Goal: Task Accomplishment & Management: Use online tool/utility

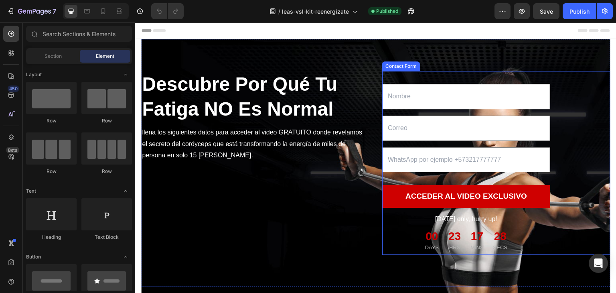
click at [483, 79] on div "Text Field Email Field Text Field ACCEDER AL VIDEO EXCLUSIVO Submit Button Toda…" at bounding box center [496, 163] width 228 height 184
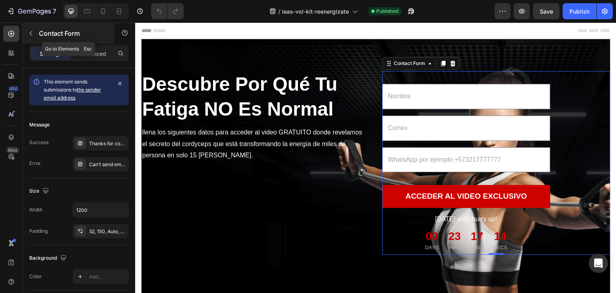
click at [32, 34] on icon "button" at bounding box center [31, 33] width 6 height 6
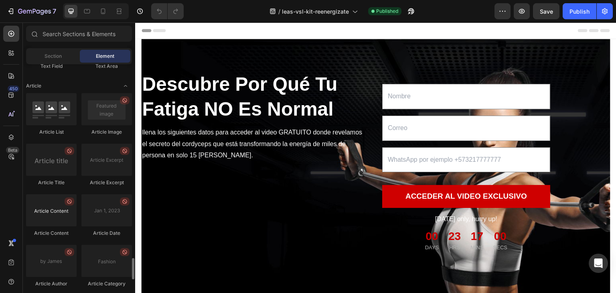
scroll to position [2152, 0]
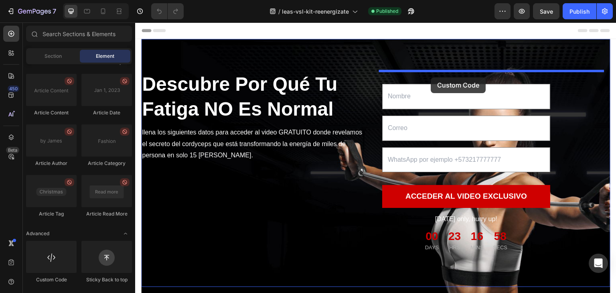
drag, startPoint x: 191, startPoint y: 287, endPoint x: 431, endPoint y: 77, distance: 318.8
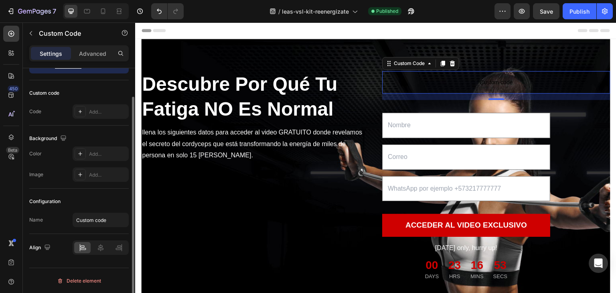
scroll to position [0, 0]
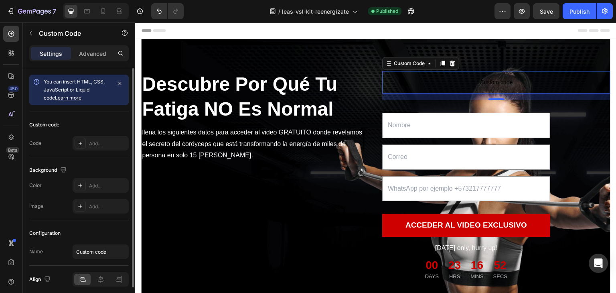
click at [415, 83] on span "Custom code" at bounding box center [496, 82] width 228 height 10
click at [491, 82] on span "Custom code" at bounding box center [496, 82] width 228 height 10
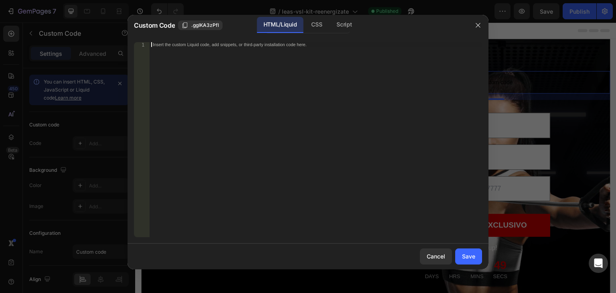
click at [223, 53] on div "Insert the custom Liquid code, add snippets, or third-party installation code h…" at bounding box center [316, 144] width 333 height 205
paste textarea "<script src="https://link.ghlespanol.com/js/form_embed.js"></script>"
type textarea "<script src="https://link.ghlespanol.com/js/form_embed.js"></script>"
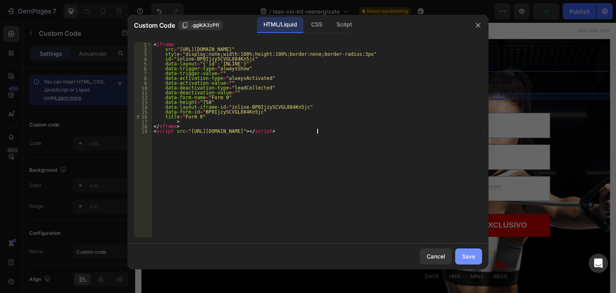
click at [476, 259] on button "Save" at bounding box center [468, 256] width 27 height 16
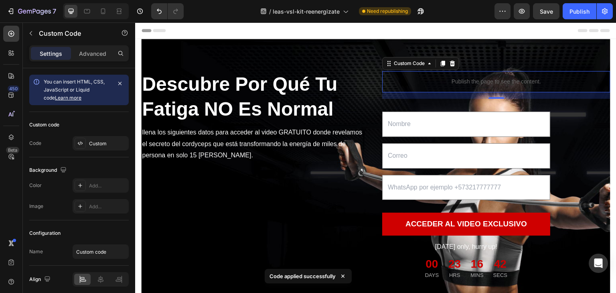
click at [484, 83] on p "Publish the page to see the content." at bounding box center [496, 81] width 228 height 8
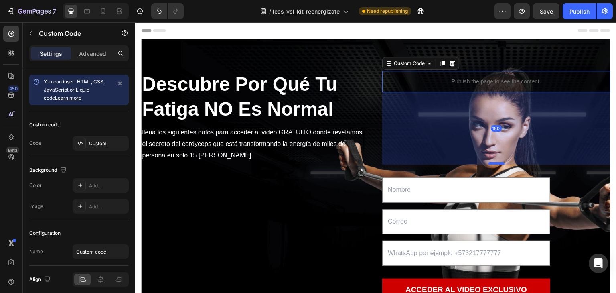
drag, startPoint x: 489, startPoint y: 96, endPoint x: 487, endPoint y: 162, distance: 65.9
click at [489, 162] on div at bounding box center [497, 163] width 16 height 2
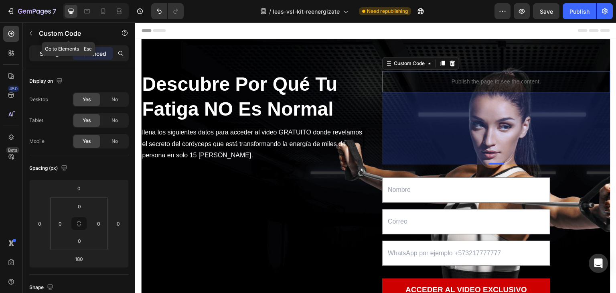
click at [51, 52] on p "Settings" at bounding box center [51, 53] width 22 height 8
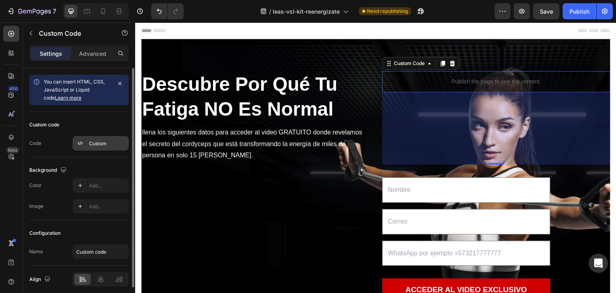
click at [88, 140] on div "Custom" at bounding box center [101, 143] width 56 height 14
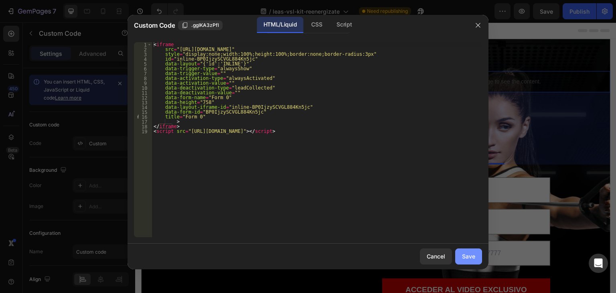
click at [475, 260] on div "Save" at bounding box center [468, 256] width 13 height 8
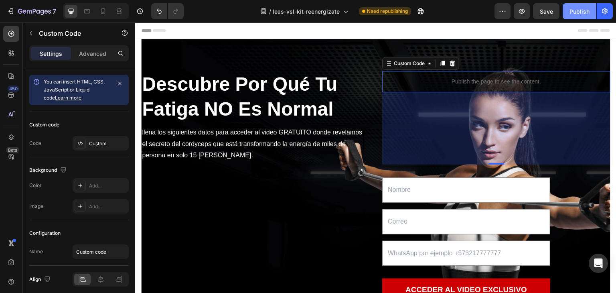
click at [582, 15] on button "Publish" at bounding box center [580, 11] width 34 height 16
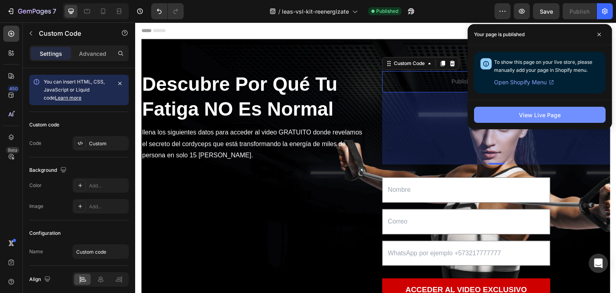
click at [527, 117] on div "View Live Page" at bounding box center [540, 115] width 42 height 8
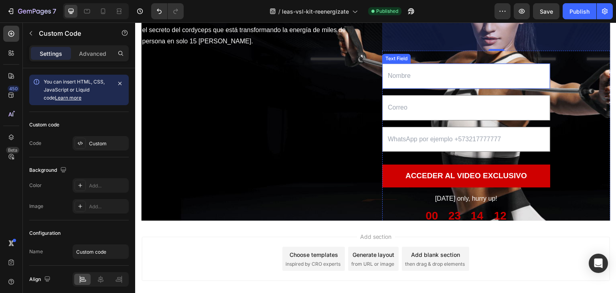
scroll to position [120, 0]
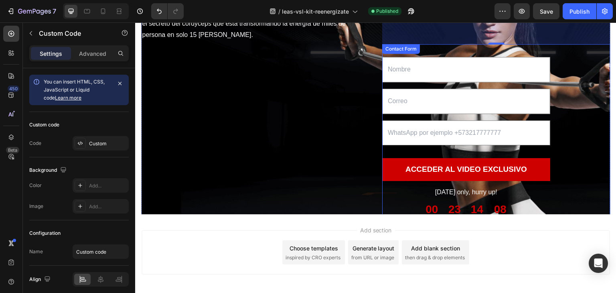
click at [575, 118] on div "Text Field Email Field Text Field ACCEDER AL VIDEO EXCLUSIVO Submit Button Toda…" at bounding box center [496, 136] width 228 height 184
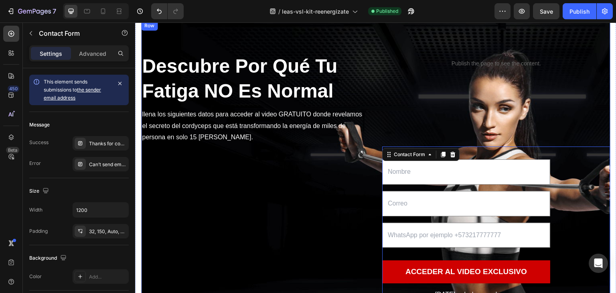
scroll to position [0, 0]
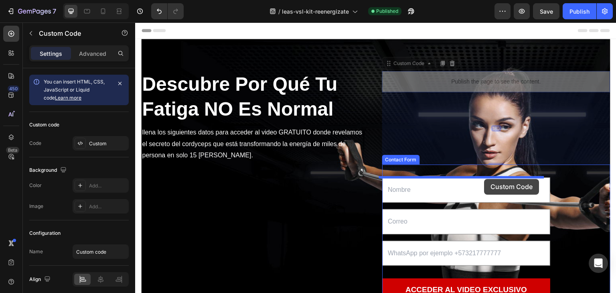
drag, startPoint x: 476, startPoint y: 79, endPoint x: 485, endPoint y: 179, distance: 99.9
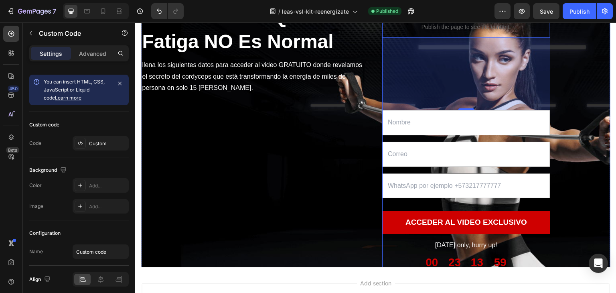
scroll to position [80, 0]
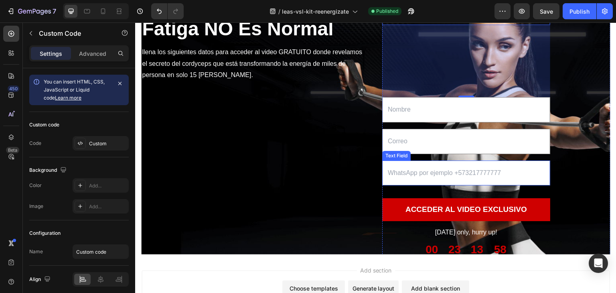
click at [442, 174] on input "text" at bounding box center [466, 173] width 168 height 25
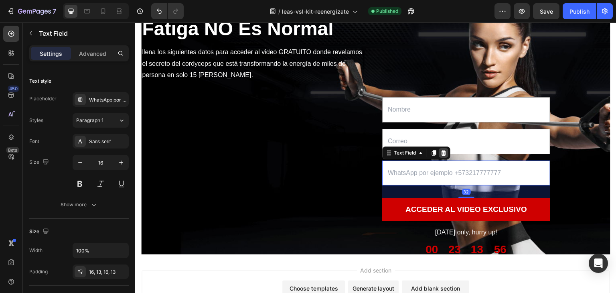
click at [443, 154] on icon at bounding box center [443, 153] width 5 height 6
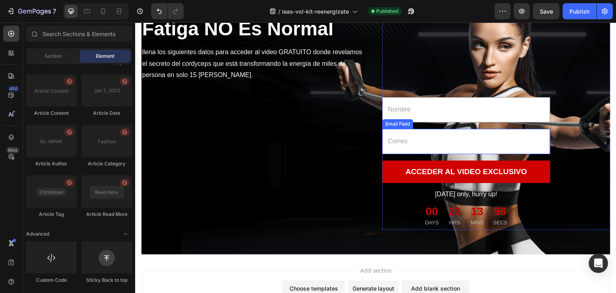
click at [450, 138] on input "email" at bounding box center [466, 141] width 168 height 25
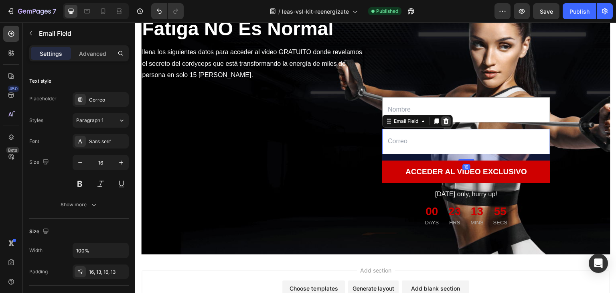
click at [444, 119] on icon at bounding box center [446, 121] width 5 height 6
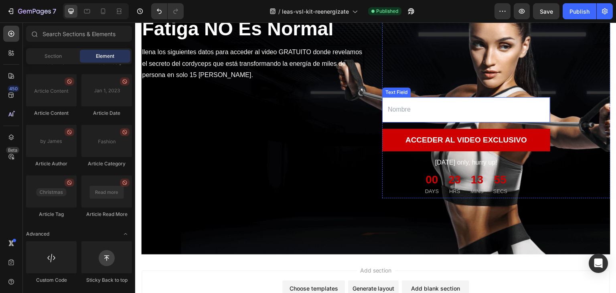
click at [447, 109] on input "text" at bounding box center [466, 109] width 168 height 25
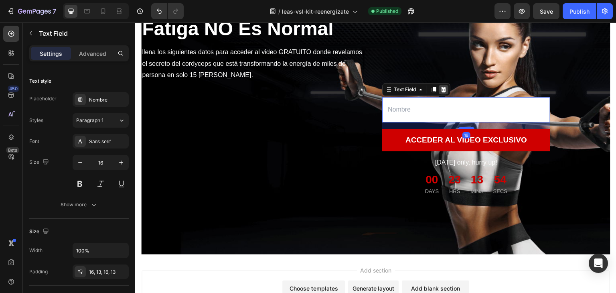
click at [443, 85] on div at bounding box center [444, 90] width 10 height 10
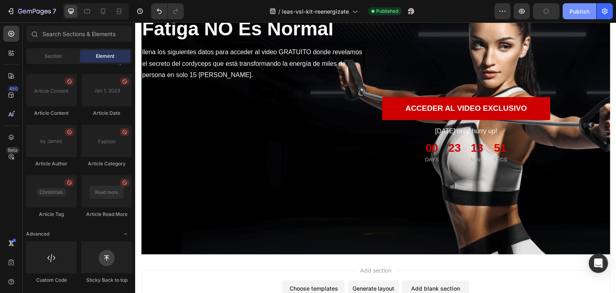
click at [572, 10] on div "Publish" at bounding box center [580, 11] width 20 height 8
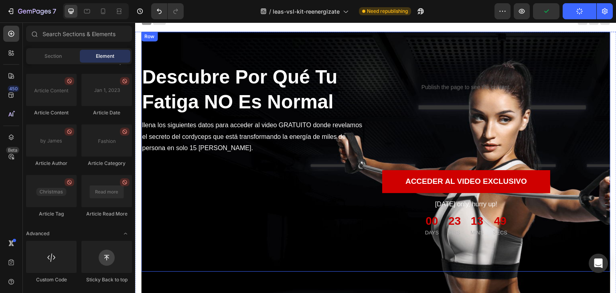
scroll to position [0, 0]
